Goal: Navigation & Orientation: Understand site structure

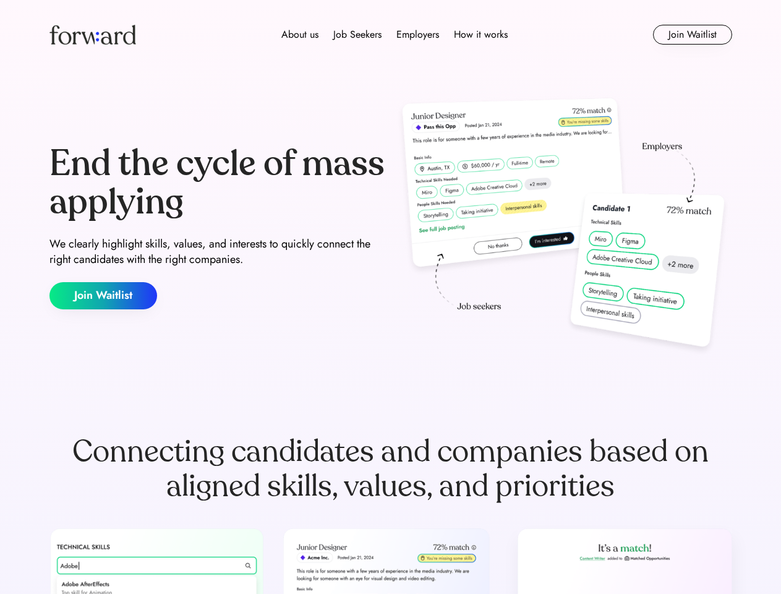
click at [390, 297] on div "End the cycle of mass applying We clearly highlight skills, values, and interes…" at bounding box center [390, 227] width 683 height 266
click at [391, 35] on div "About us Job Seekers Employers How it works" at bounding box center [394, 34] width 487 height 15
click at [93, 35] on img at bounding box center [92, 35] width 87 height 20
click at [394, 35] on div "About us Job Seekers Employers How it works" at bounding box center [394, 34] width 487 height 15
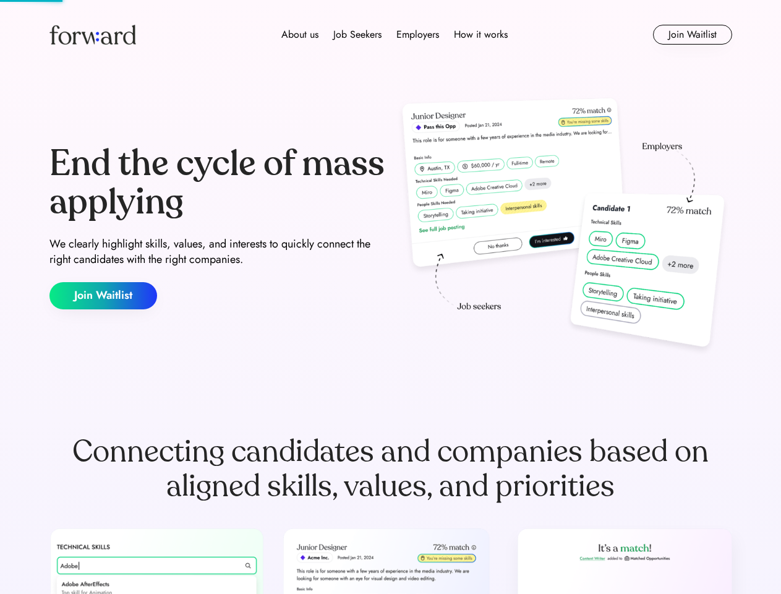
click at [300, 35] on div "About us" at bounding box center [299, 34] width 37 height 15
click at [357, 35] on div "Job Seekers" at bounding box center [357, 34] width 48 height 15
click at [417, 35] on div "Employers" at bounding box center [417, 34] width 43 height 15
click at [480, 35] on div "How it works" at bounding box center [481, 34] width 54 height 15
click at [692, 35] on button "Join Waitlist" at bounding box center [692, 35] width 79 height 20
